Goal: Information Seeking & Learning: Learn about a topic

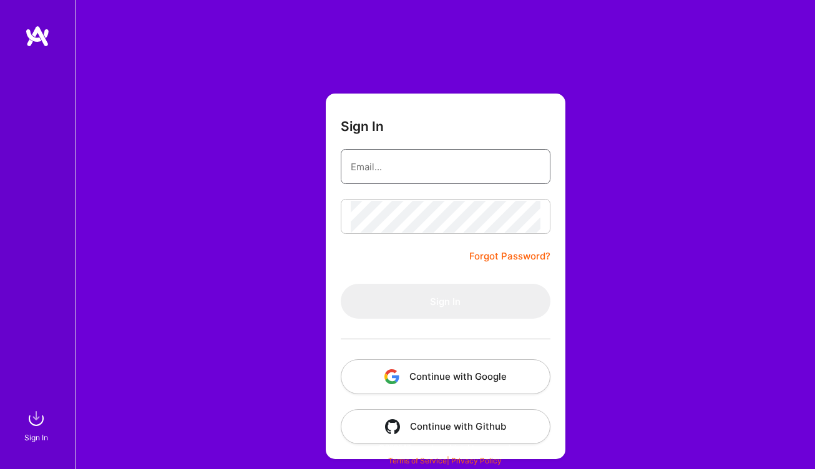
click at [393, 160] on input "email" at bounding box center [446, 167] width 190 height 32
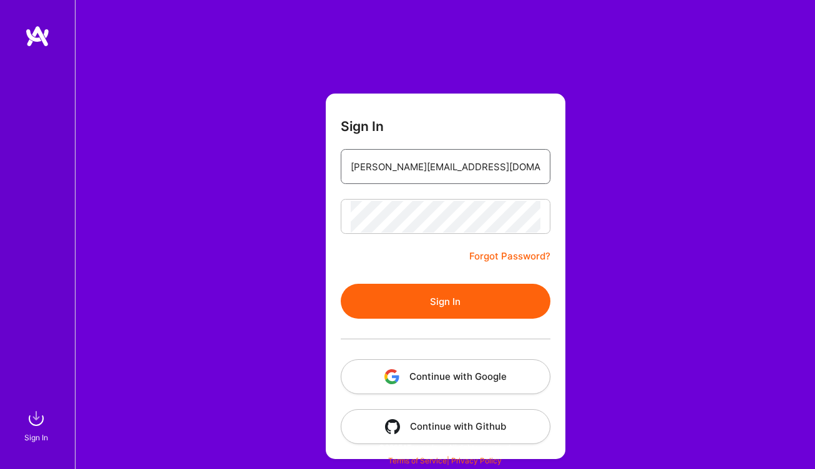
type input "[PERSON_NAME][EMAIL_ADDRESS][DOMAIN_NAME]"
click at [341, 284] on button "Sign In" at bounding box center [446, 301] width 210 height 35
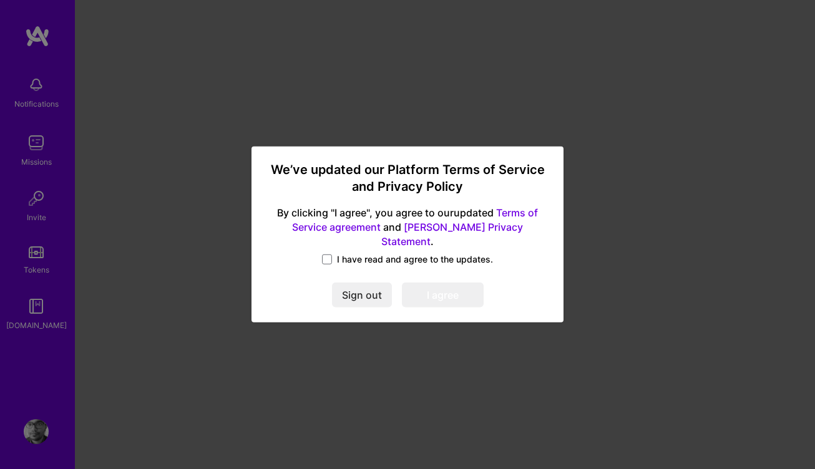
click at [357, 255] on span "I have read and agree to the updates." at bounding box center [415, 259] width 156 height 12
click at [0, 0] on input "I have read and agree to the updates." at bounding box center [0, 0] width 0 height 0
click at [436, 287] on button "I agree" at bounding box center [443, 295] width 82 height 25
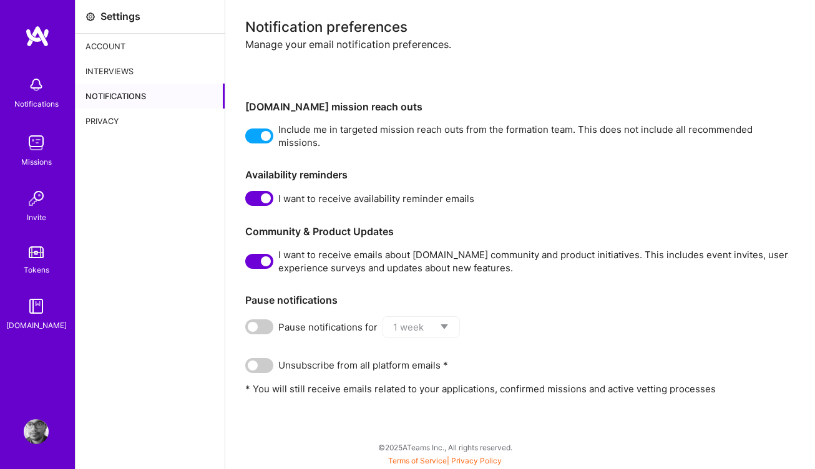
click at [32, 147] on img at bounding box center [36, 142] width 25 height 25
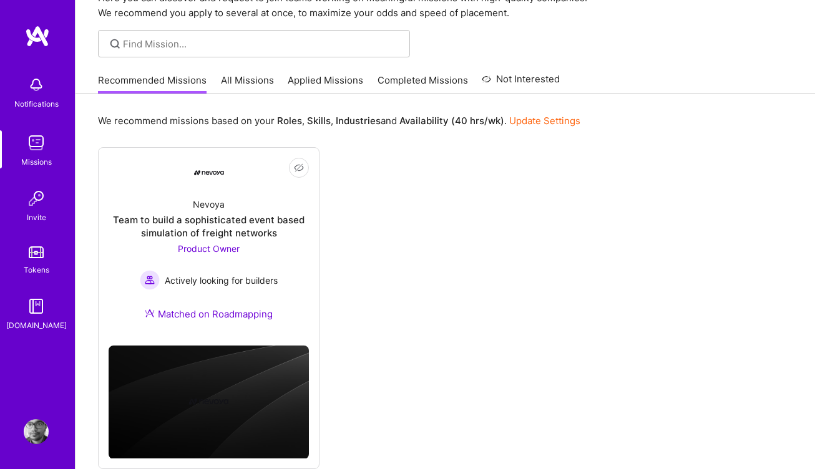
scroll to position [65, 0]
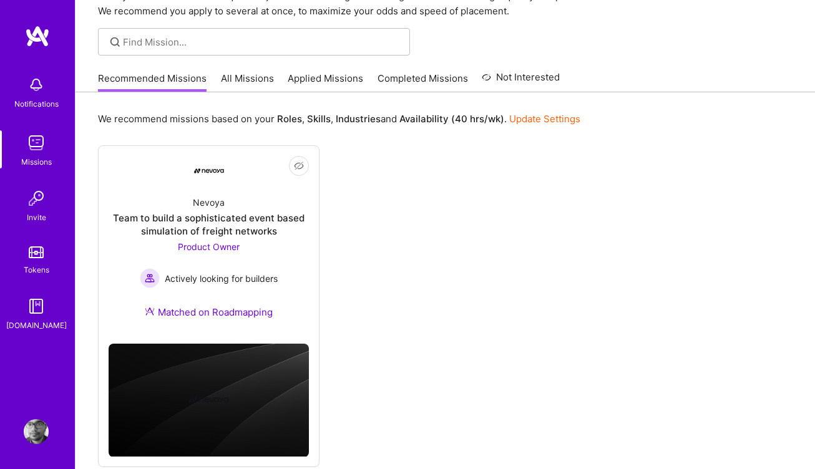
click at [260, 77] on link "All Missions" at bounding box center [247, 82] width 53 height 21
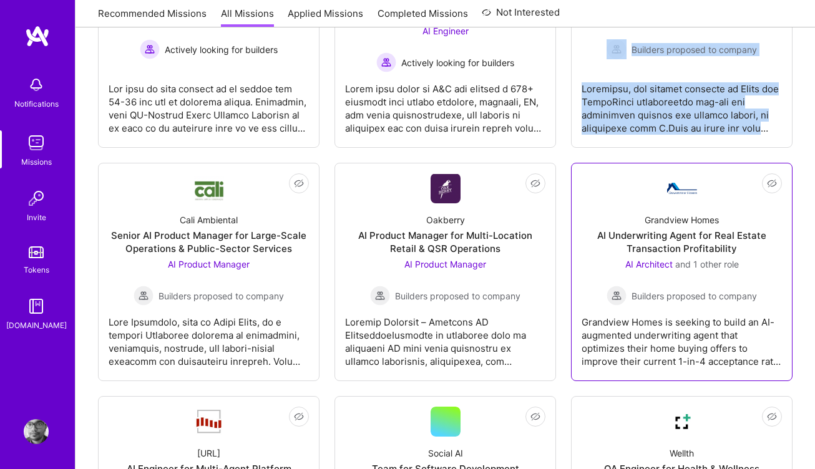
scroll to position [543, 0]
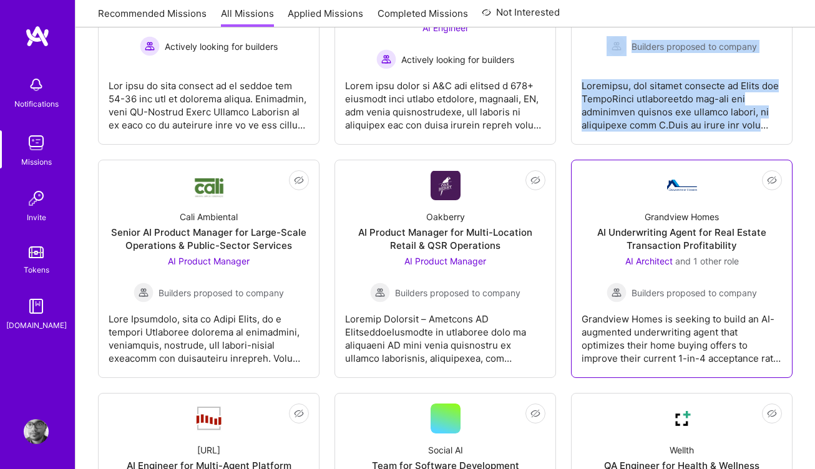
click at [692, 233] on div "AI Underwriting Agent for Real Estate Transaction Profitability" at bounding box center [682, 239] width 200 height 26
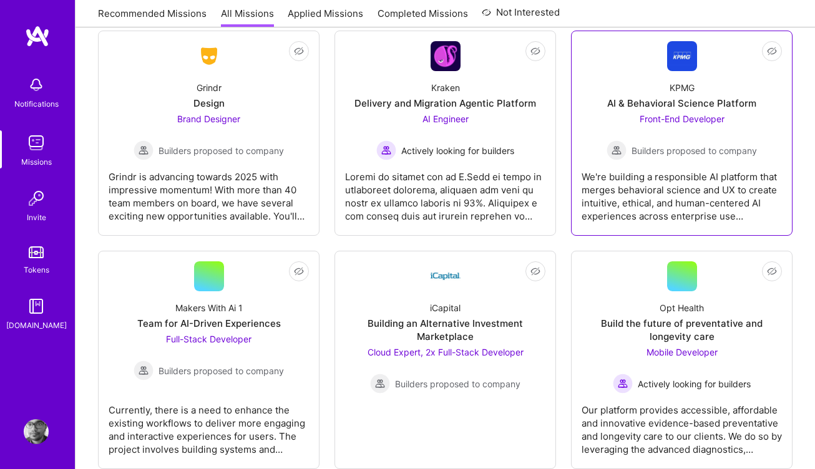
scroll to position [3478, 0]
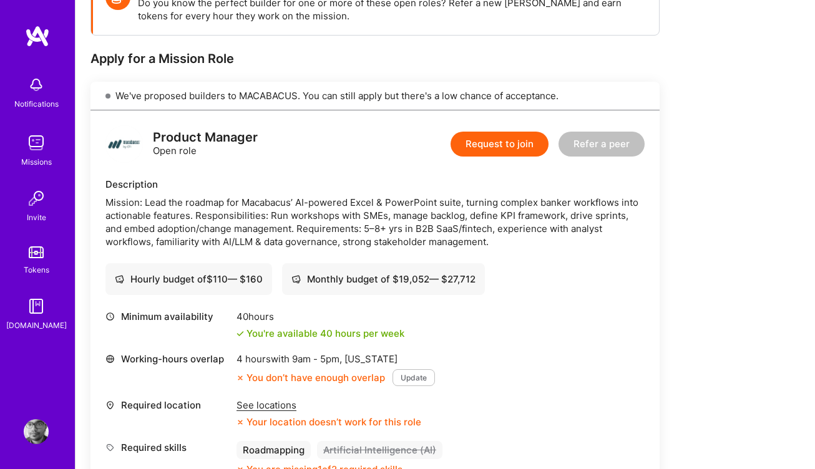
scroll to position [211, 0]
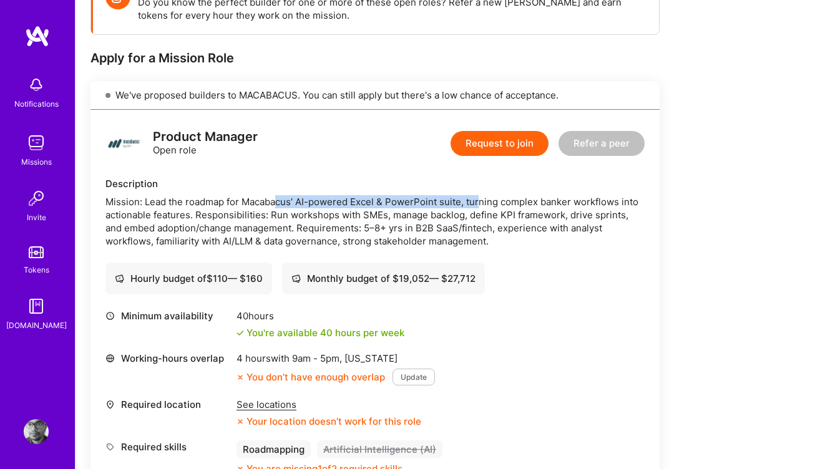
drag, startPoint x: 275, startPoint y: 204, endPoint x: 480, endPoint y: 205, distance: 204.8
click at [480, 205] on div "Mission: Lead the roadmap for Macabacus’ AI-powered Excel & PowerPoint suite, t…" at bounding box center [375, 221] width 539 height 52
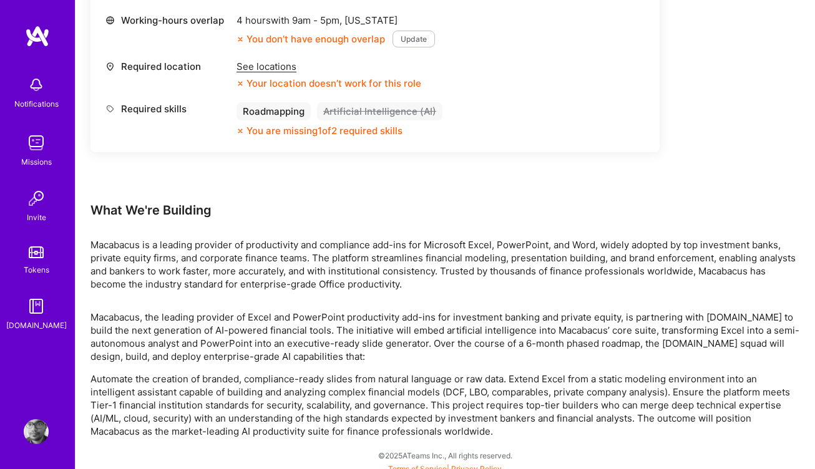
scroll to position [557, 0]
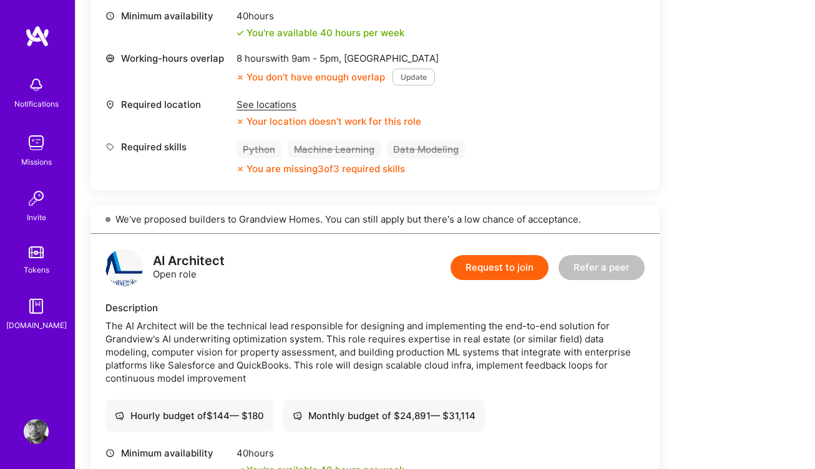
scroll to position [514, 0]
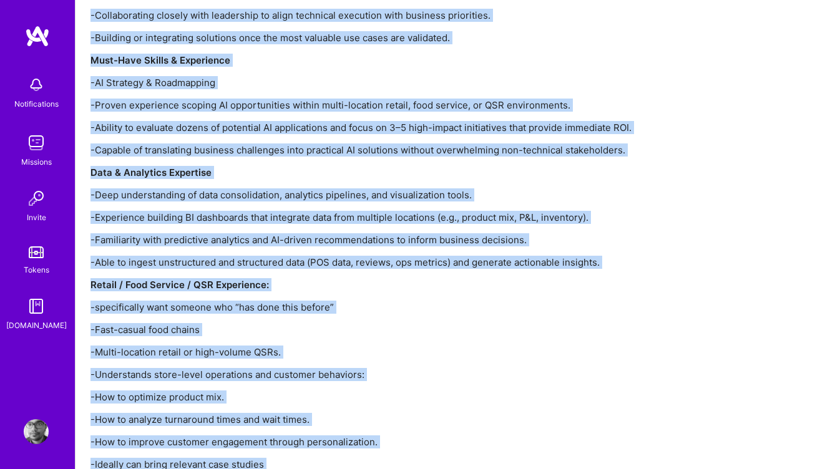
scroll to position [1667, 0]
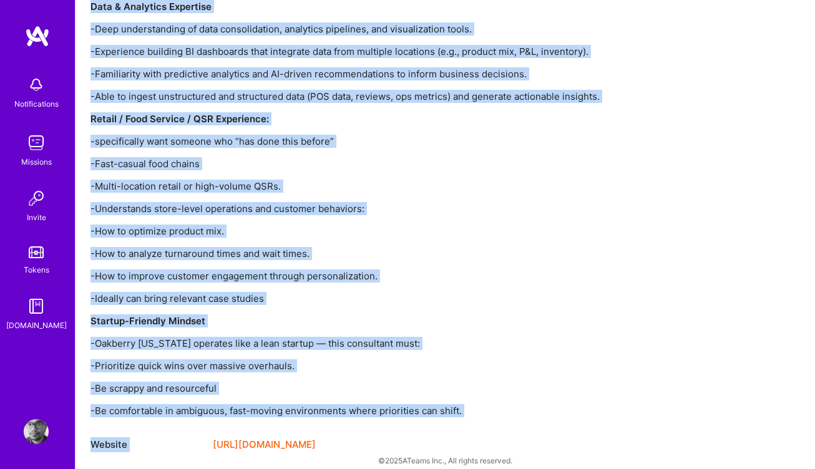
drag, startPoint x: 93, startPoint y: 19, endPoint x: 342, endPoint y: 432, distance: 482.5
copy div "What We're Building OAKBERRY is where health becomes a lifestyle, an inspiring …"
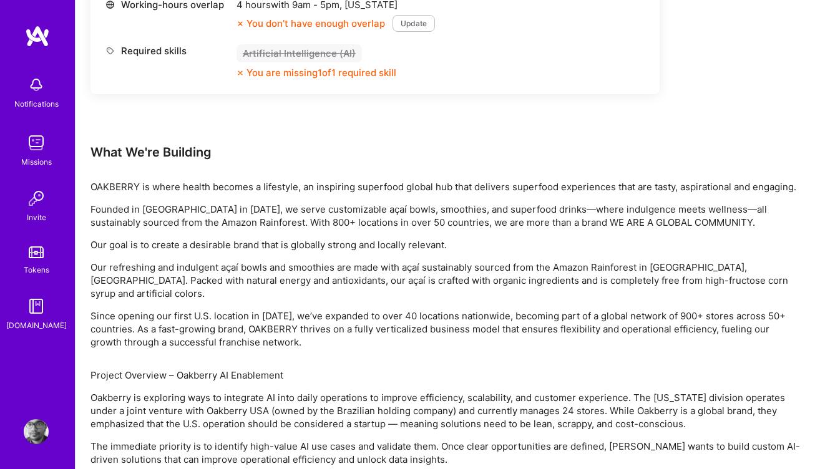
scroll to position [598, 0]
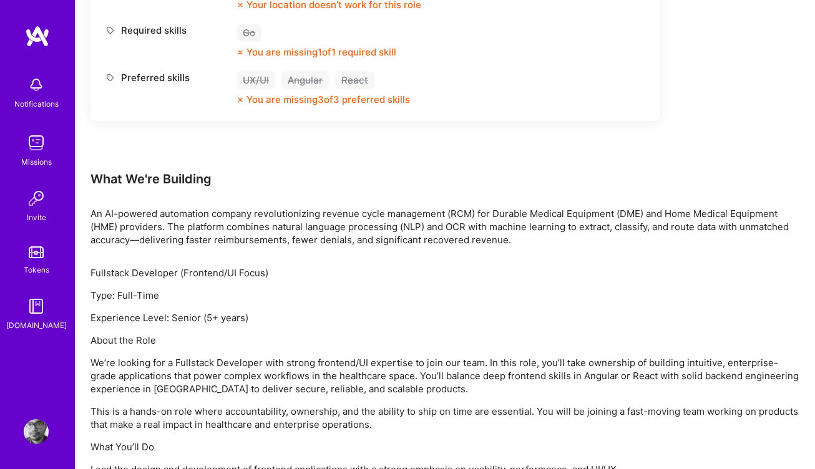
scroll to position [621, 0]
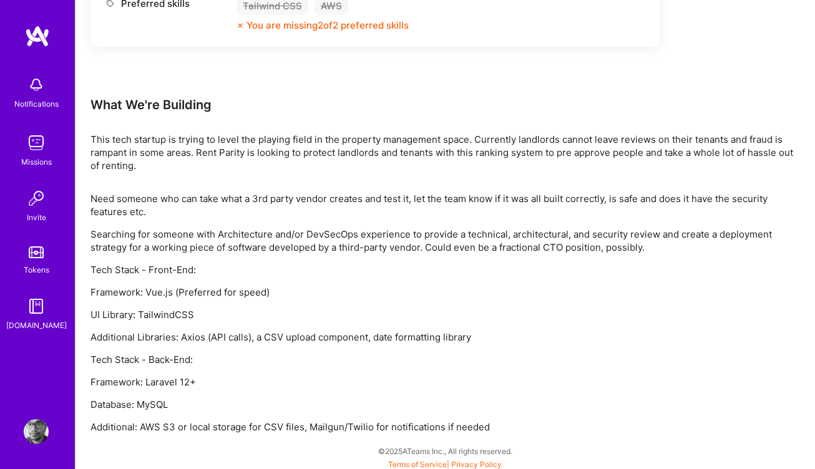
scroll to position [717, 0]
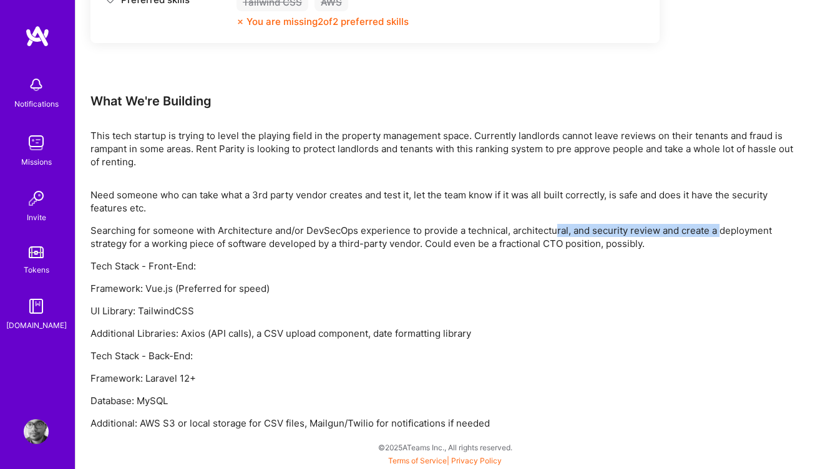
drag, startPoint x: 555, startPoint y: 228, endPoint x: 720, endPoint y: 235, distance: 164.9
click at [720, 235] on p "Searching for someone with Architecture and/or DevSecOps experience to provide …" at bounding box center [446, 237] width 710 height 26
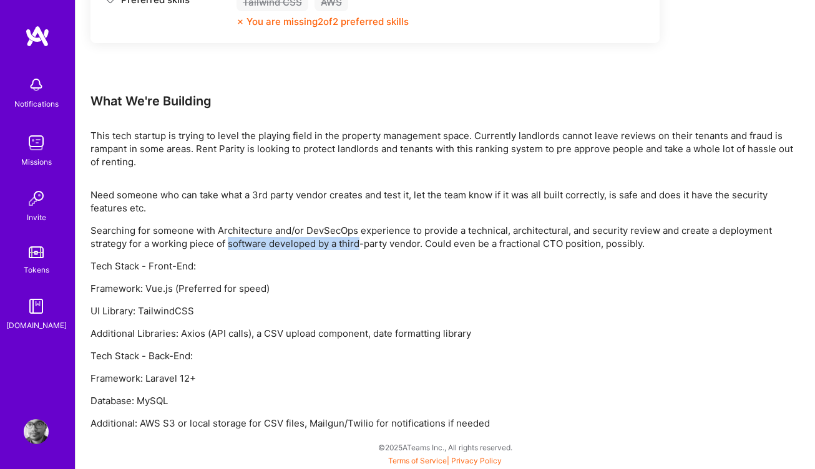
drag, startPoint x: 228, startPoint y: 242, endPoint x: 358, endPoint y: 241, distance: 129.9
click at [358, 241] on p "Searching for someone with Architecture and/or DevSecOps experience to provide …" at bounding box center [446, 237] width 710 height 26
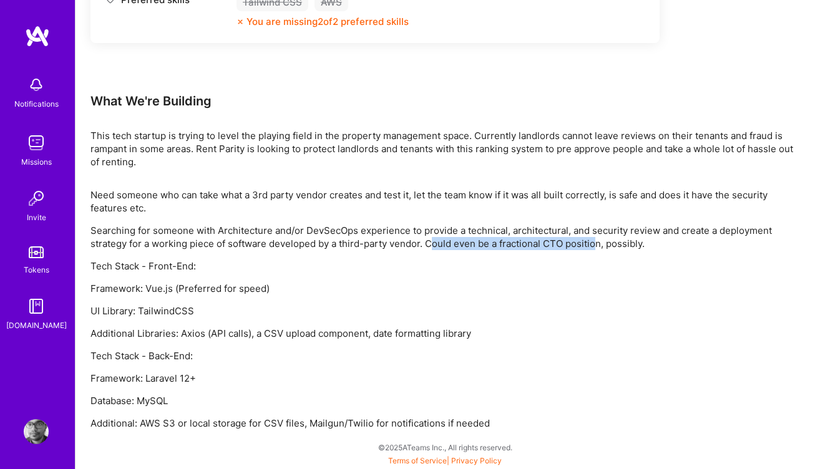
drag, startPoint x: 435, startPoint y: 238, endPoint x: 595, endPoint y: 247, distance: 160.1
click at [595, 247] on p "Searching for someone with Architecture and/or DevSecOps experience to provide …" at bounding box center [446, 237] width 710 height 26
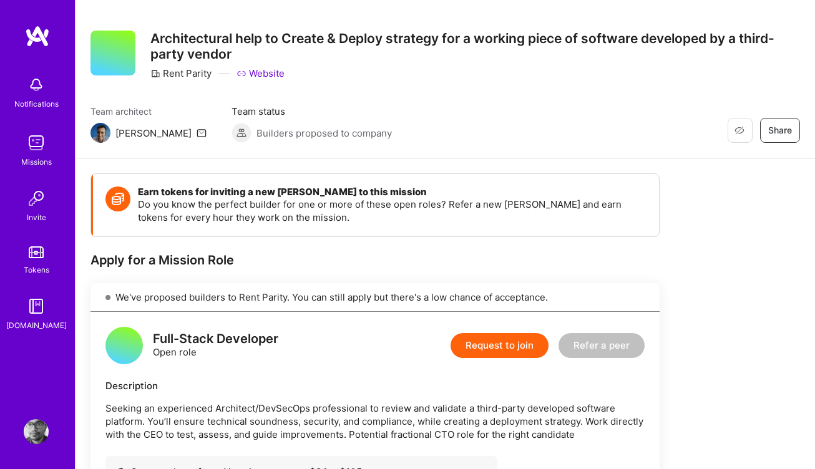
scroll to position [0, 0]
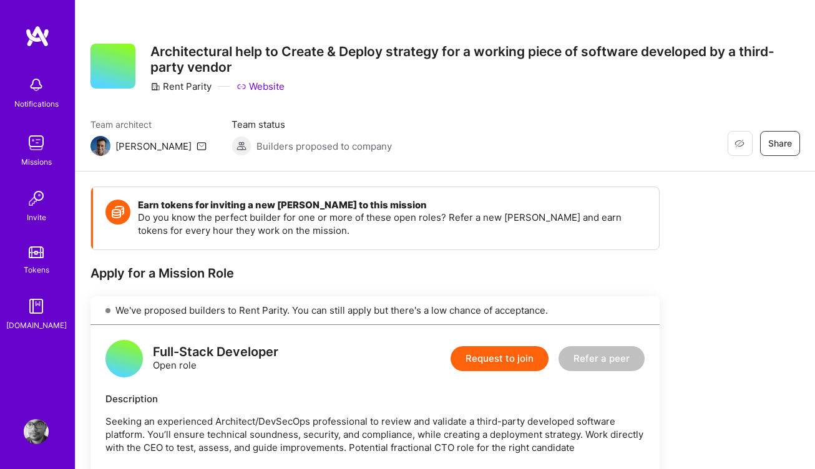
click at [262, 89] on link "Website" at bounding box center [261, 86] width 48 height 13
drag, startPoint x: 211, startPoint y: 89, endPoint x: 162, endPoint y: 91, distance: 48.7
click at [162, 91] on div "Rent Parity" at bounding box center [180, 86] width 61 height 13
copy div "Rent Parity"
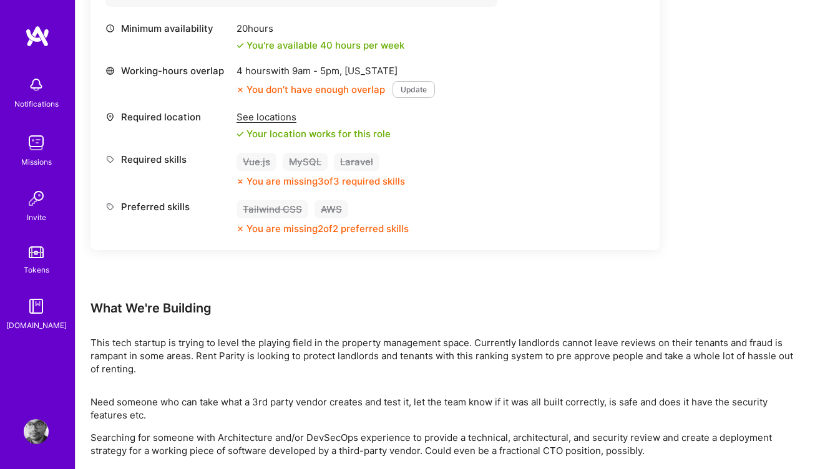
scroll to position [513, 0]
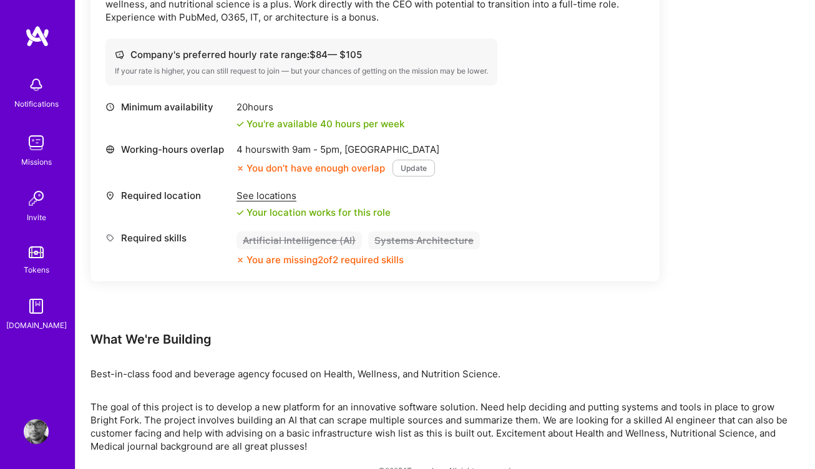
scroll to position [463, 0]
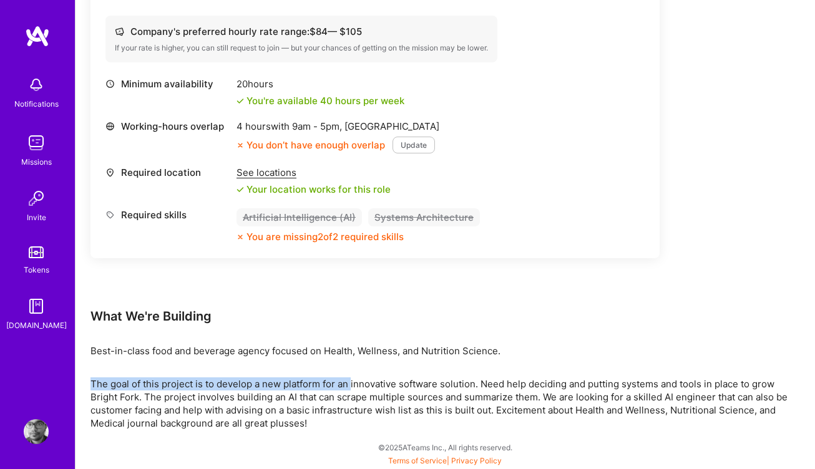
drag, startPoint x: 91, startPoint y: 380, endPoint x: 352, endPoint y: 386, distance: 261.6
click at [352, 386] on p "The goal of this project is to develop a new platform for an innovative softwar…" at bounding box center [446, 404] width 710 height 52
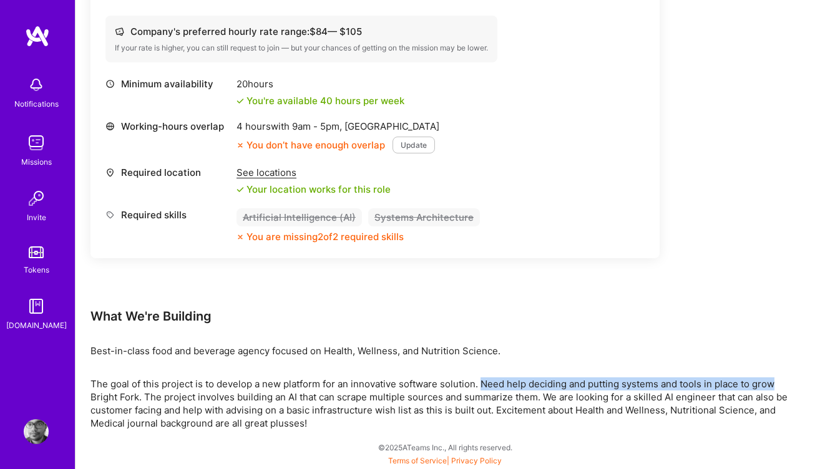
drag, startPoint x: 484, startPoint y: 385, endPoint x: 799, endPoint y: 384, distance: 315.3
click at [799, 384] on p "The goal of this project is to develop a new platform for an innovative softwar…" at bounding box center [446, 404] width 710 height 52
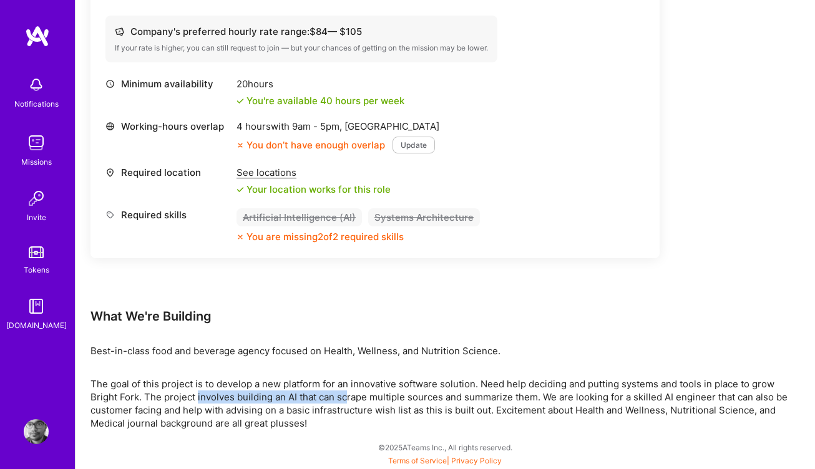
drag, startPoint x: 197, startPoint y: 395, endPoint x: 345, endPoint y: 398, distance: 148.6
click at [345, 398] on p "The goal of this project is to develop a new platform for an innovative softwar…" at bounding box center [446, 404] width 710 height 52
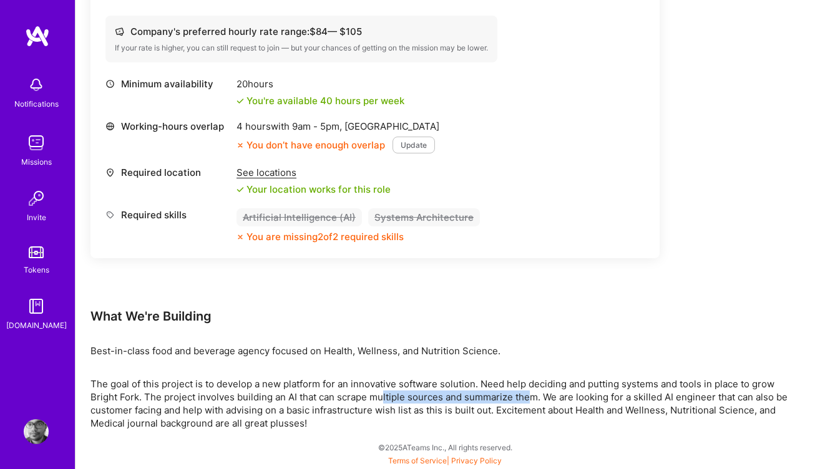
drag, startPoint x: 384, startPoint y: 396, endPoint x: 527, endPoint y: 396, distance: 143.0
click at [527, 396] on p "The goal of this project is to develop a new platform for an innovative softwar…" at bounding box center [446, 404] width 710 height 52
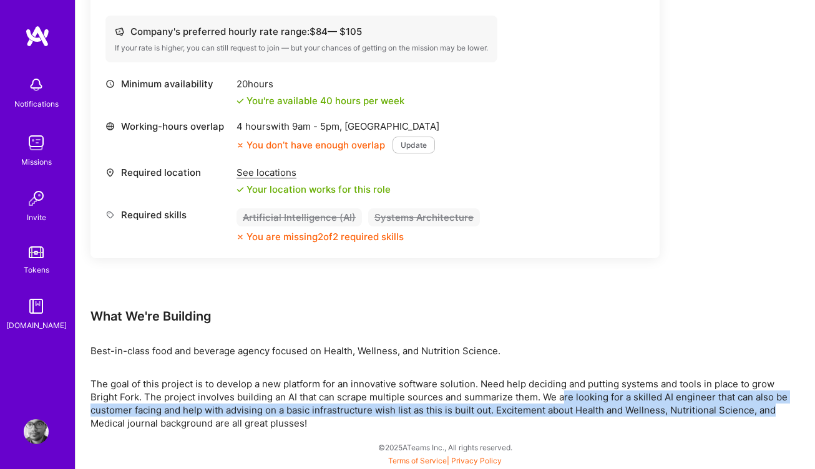
drag, startPoint x: 564, startPoint y: 397, endPoint x: 785, endPoint y: 404, distance: 221.7
click at [785, 404] on p "The goal of this project is to develop a new platform for an innovative softwar…" at bounding box center [446, 404] width 710 height 52
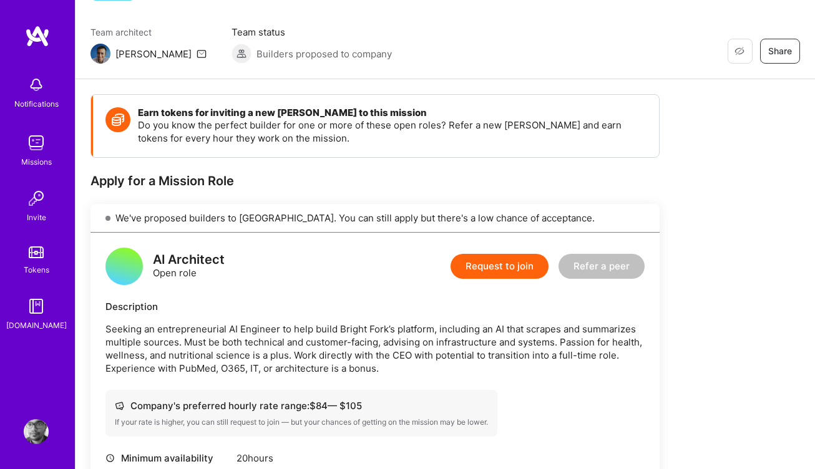
scroll to position [0, 0]
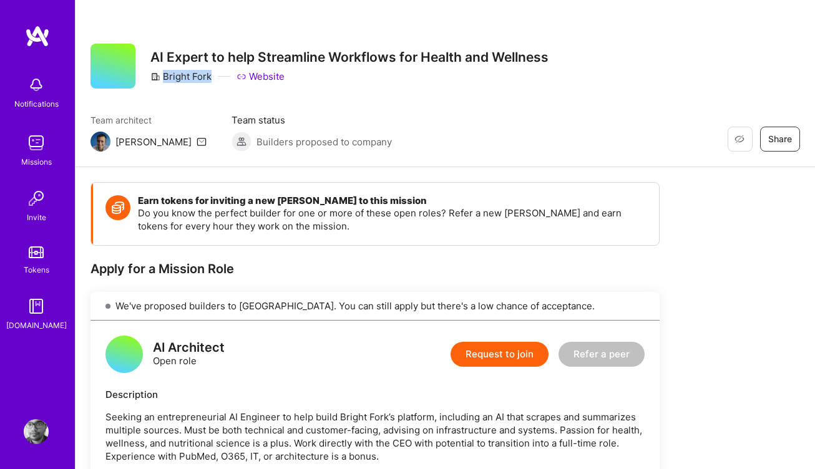
drag, startPoint x: 213, startPoint y: 74, endPoint x: 217, endPoint y: 83, distance: 9.5
click at [217, 83] on div "AI Expert to help Streamline Workflows for Health and Wellness Bright Fork Webs…" at bounding box center [349, 66] width 398 height 45
copy div "Bright Fork"
click at [275, 78] on link "Website" at bounding box center [261, 76] width 48 height 13
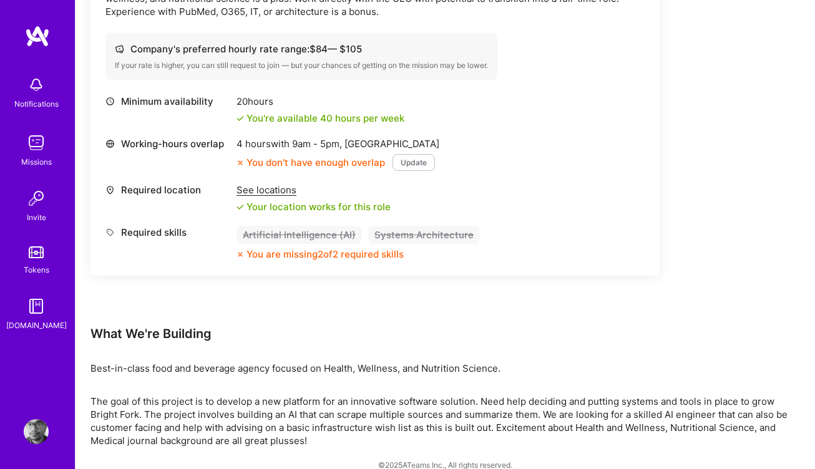
scroll to position [463, 0]
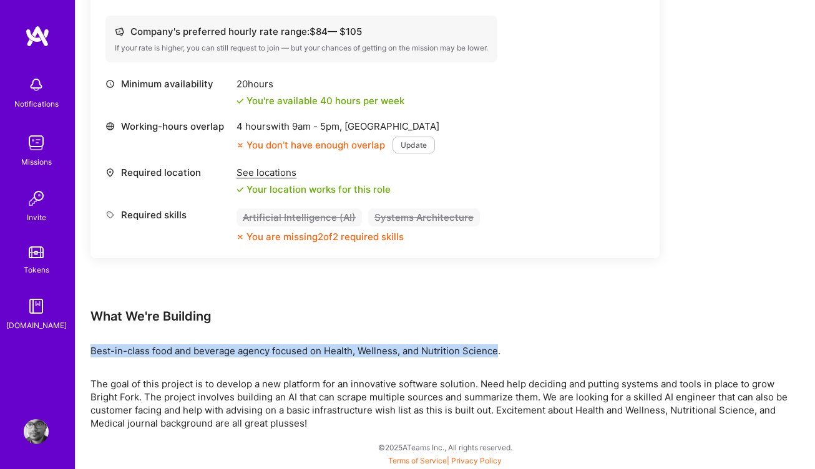
drag, startPoint x: 498, startPoint y: 351, endPoint x: 91, endPoint y: 353, distance: 407.6
click at [91, 353] on p "Best-in-class food and beverage agency focused on Health, Wellness, and Nutriti…" at bounding box center [446, 351] width 710 height 13
copy p "Best-in-class food and beverage agency focused on Health, Wellness, and Nutriti…"
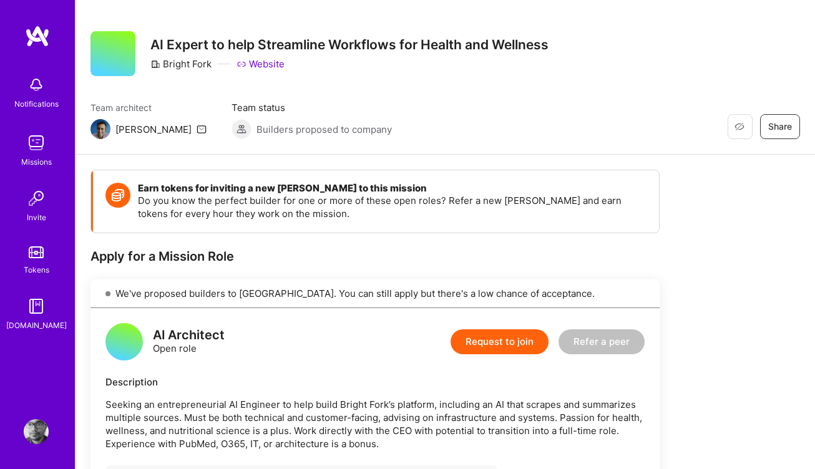
scroll to position [0, 0]
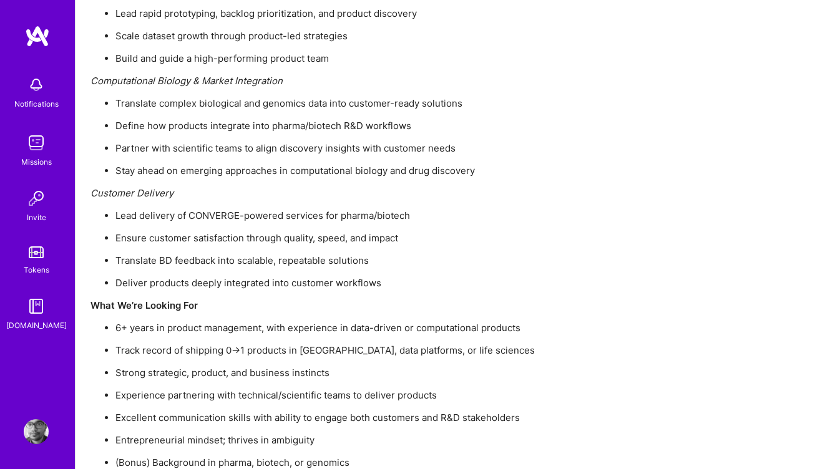
scroll to position [1525, 0]
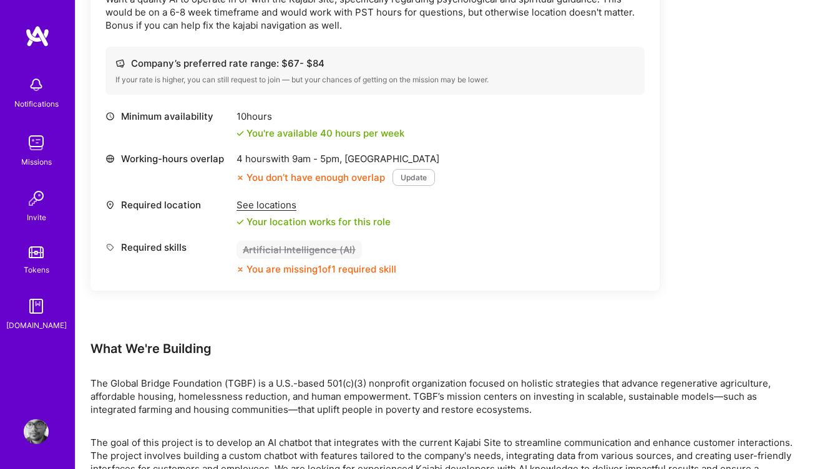
scroll to position [498, 0]
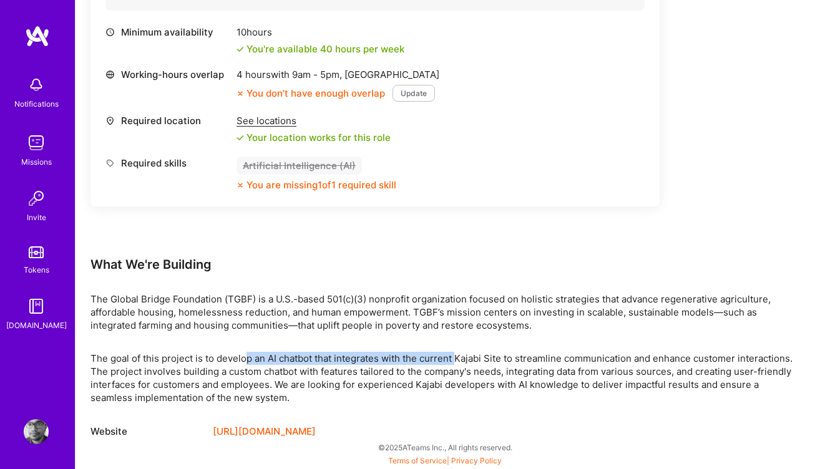
drag, startPoint x: 244, startPoint y: 360, endPoint x: 458, endPoint y: 362, distance: 214.1
click at [458, 362] on p "The goal of this project is to develop an AI chatbot that integrates with the c…" at bounding box center [446, 378] width 710 height 52
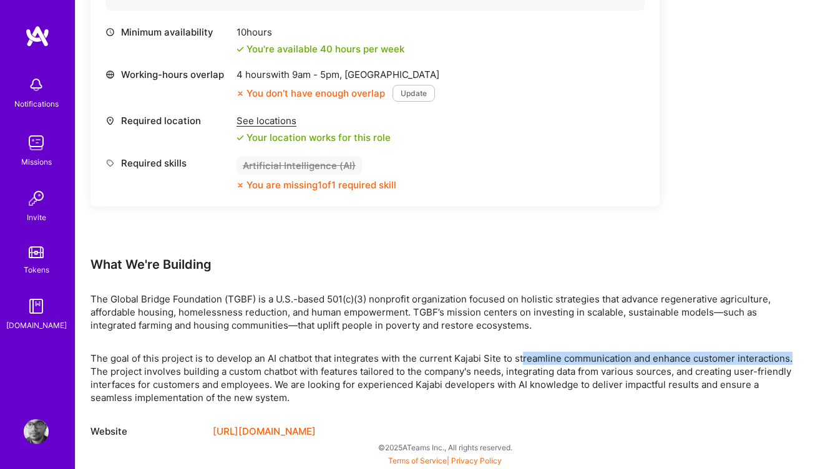
drag, startPoint x: 526, startPoint y: 354, endPoint x: 794, endPoint y: 361, distance: 267.9
click at [794, 361] on p "The goal of this project is to develop an AI chatbot that integrates with the c…" at bounding box center [446, 378] width 710 height 52
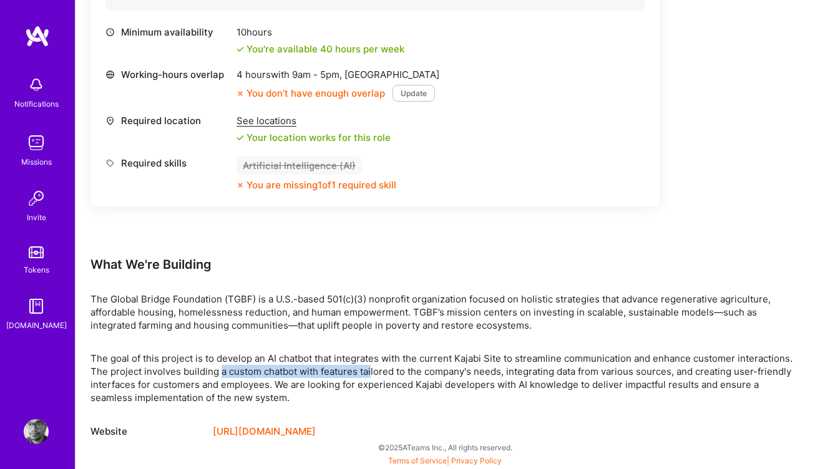
drag, startPoint x: 218, startPoint y: 370, endPoint x: 371, endPoint y: 373, distance: 152.3
click at [371, 373] on p "The goal of this project is to develop an AI chatbot that integrates with the c…" at bounding box center [446, 378] width 710 height 52
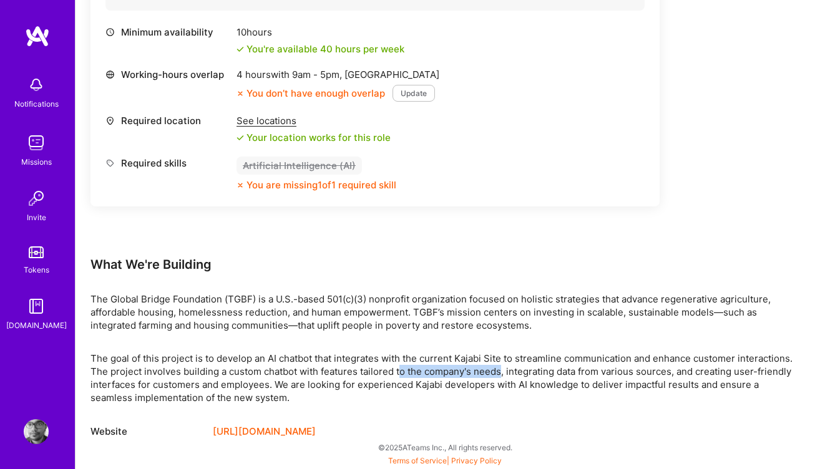
drag, startPoint x: 399, startPoint y: 371, endPoint x: 502, endPoint y: 370, distance: 103.0
click at [502, 370] on p "The goal of this project is to develop an AI chatbot that integrates with the c…" at bounding box center [446, 378] width 710 height 52
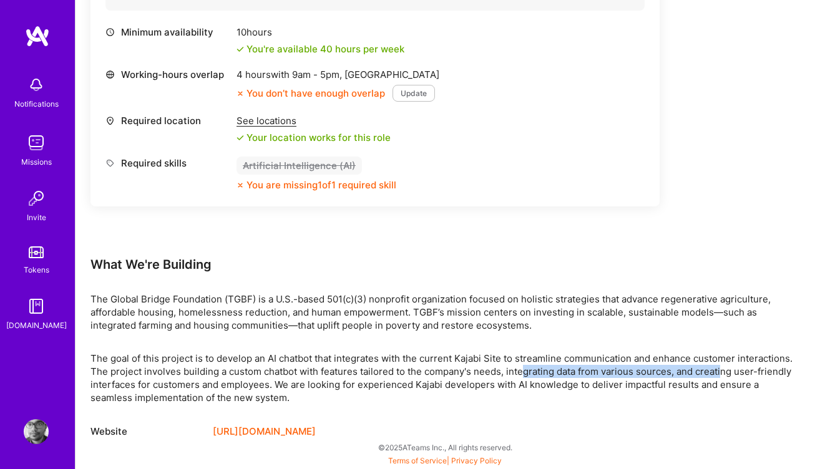
drag, startPoint x: 526, startPoint y: 369, endPoint x: 722, endPoint y: 372, distance: 196.0
click at [722, 372] on p "The goal of this project is to develop an AI chatbot that integrates with the c…" at bounding box center [446, 378] width 710 height 52
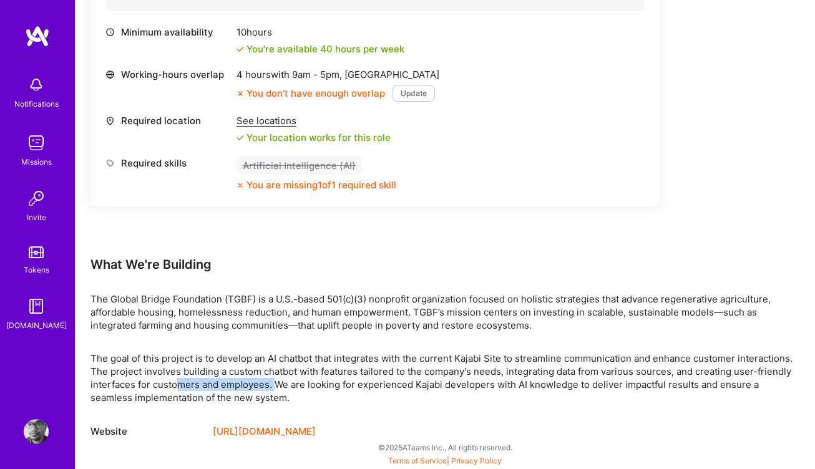
drag, startPoint x: 180, startPoint y: 384, endPoint x: 275, endPoint y: 389, distance: 95.0
click at [275, 389] on p "The goal of this project is to develop an AI chatbot that integrates with the c…" at bounding box center [446, 378] width 710 height 52
drag, startPoint x: 292, startPoint y: 386, endPoint x: 449, endPoint y: 380, distance: 157.4
click at [449, 380] on p "The goal of this project is to develop an AI chatbot that integrates with the c…" at bounding box center [446, 378] width 710 height 52
drag, startPoint x: 519, startPoint y: 381, endPoint x: 669, endPoint y: 381, distance: 149.8
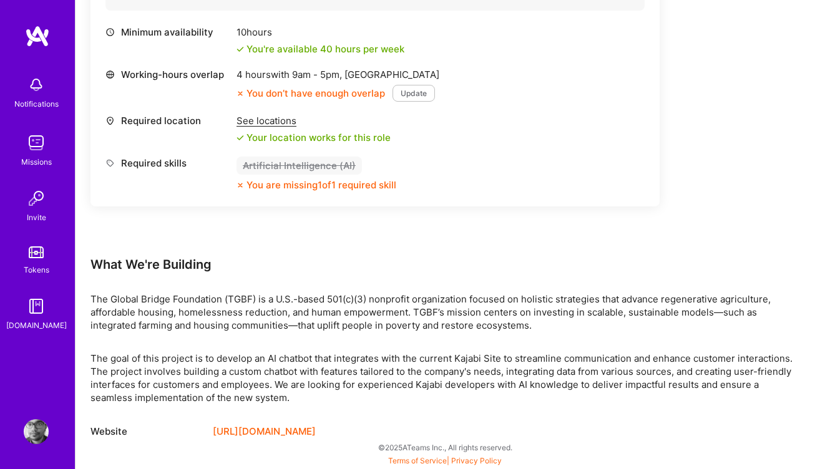
click at [669, 381] on p "The goal of this project is to develop an AI chatbot that integrates with the c…" at bounding box center [446, 378] width 710 height 52
drag, startPoint x: 513, startPoint y: 381, endPoint x: 621, endPoint y: 379, distance: 108.7
click at [621, 379] on p "The goal of this project is to develop an AI chatbot that integrates with the c…" at bounding box center [446, 378] width 710 height 52
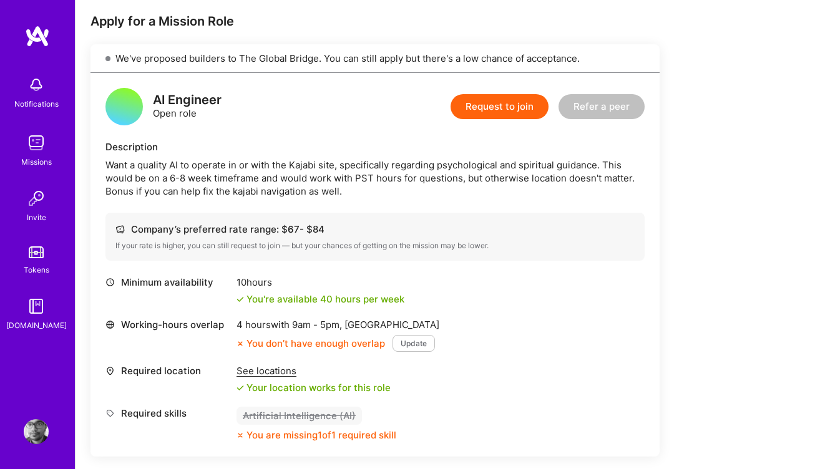
scroll to position [250, 0]
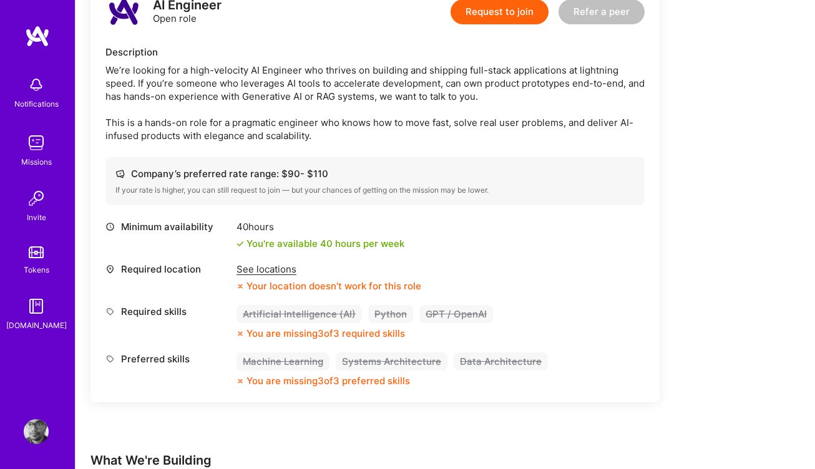
scroll to position [800, 0]
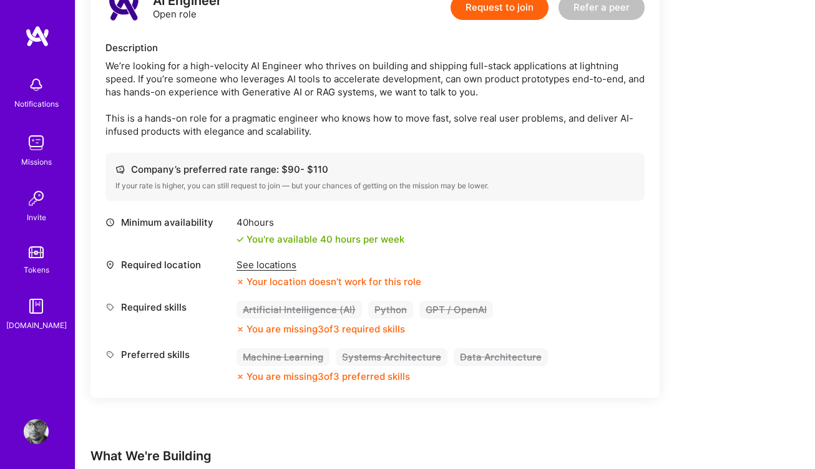
click at [750, 286] on div "Earn tokens for inviting a new A.Teamer to this mission Do you know the perfect…" at bounding box center [446, 162] width 710 height 1561
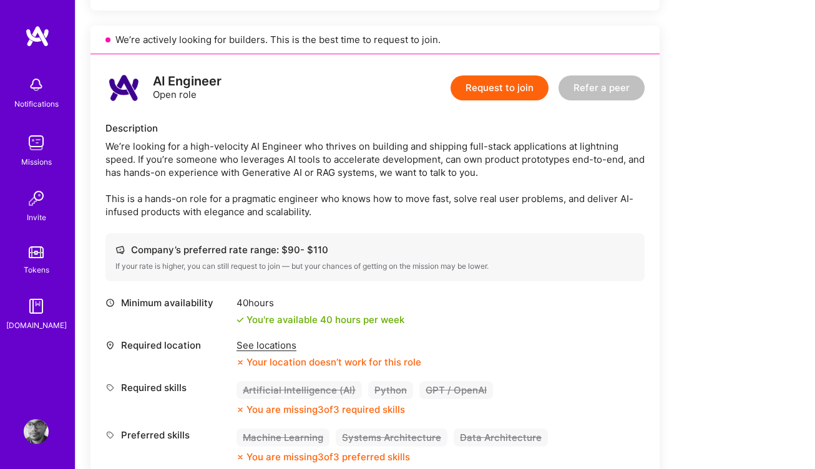
scroll to position [708, 0]
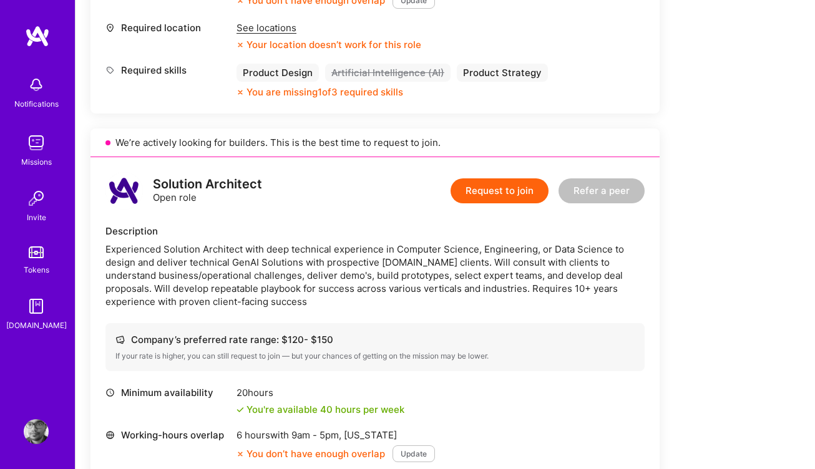
scroll to position [1528, 0]
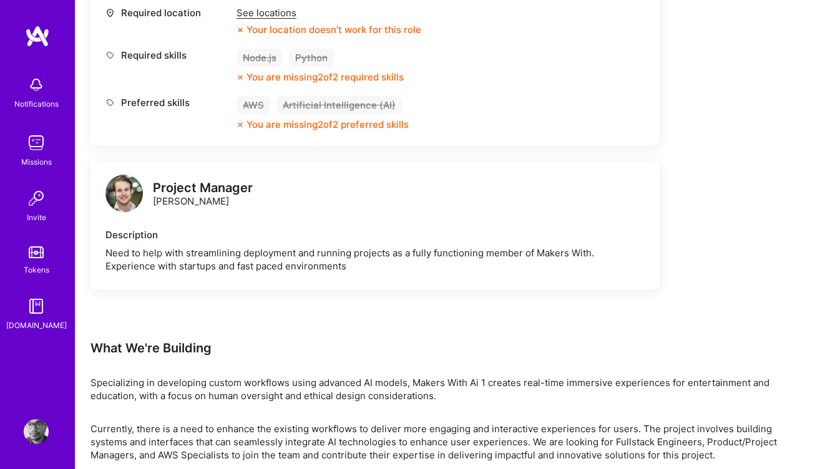
scroll to position [664, 0]
